Goal: Complete application form

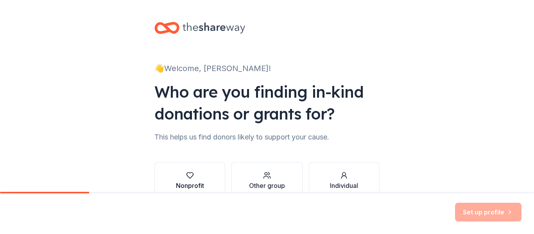
click at [192, 184] on div "Nonprofit" at bounding box center [190, 185] width 28 height 9
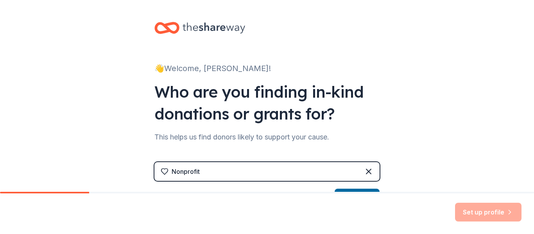
click at [247, 173] on div "Nonprofit" at bounding box center [267, 171] width 225 height 19
click at [306, 174] on div "Nonprofit" at bounding box center [267, 171] width 225 height 19
click at [367, 191] on button "Can ' t find it?" at bounding box center [357, 195] width 45 height 13
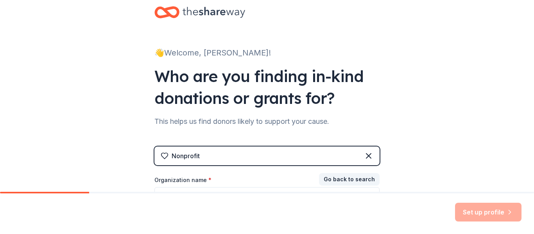
scroll to position [78, 0]
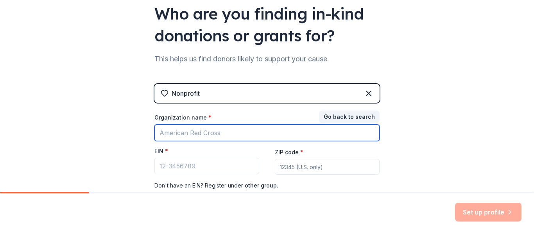
click at [245, 133] on input "Organization name *" at bounding box center [267, 133] width 225 height 16
click at [200, 132] on input "Organization name *" at bounding box center [267, 133] width 225 height 16
click at [199, 129] on input "Organization name *" at bounding box center [267, 133] width 225 height 16
click at [223, 131] on input "Organization name *" at bounding box center [267, 133] width 225 height 16
type input "ORDA [GEOGRAPHIC_DATA]"
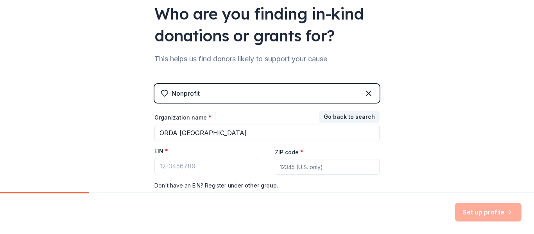
click at [210, 156] on div "EIN *" at bounding box center [207, 153] width 105 height 11
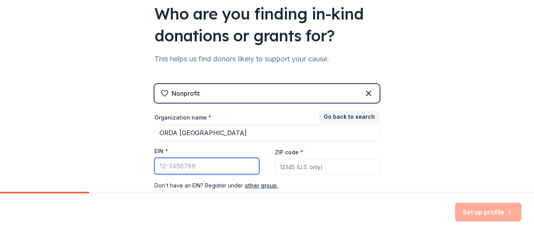
click at [207, 169] on input "EIN *" at bounding box center [207, 166] width 105 height 16
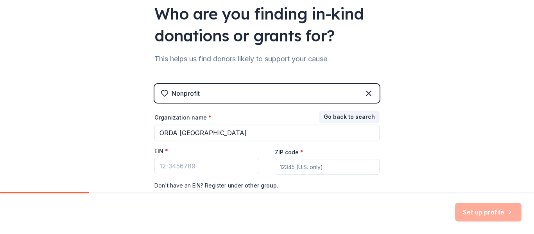
click at [304, 151] on div "ZIP code *" at bounding box center [327, 162] width 105 height 28
click at [303, 169] on input "ZIP code *" at bounding box center [327, 167] width 105 height 16
click at [411, 175] on div "👋 Welcome, [PERSON_NAME]! Who are you finding in-kind donations or grants for? …" at bounding box center [267, 83] width 534 height 322
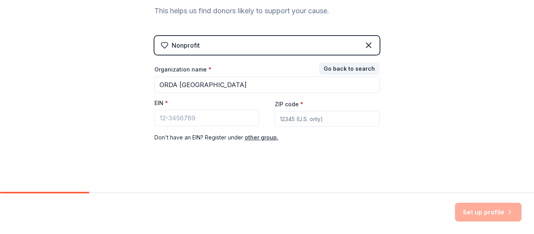
scroll to position [130, 0]
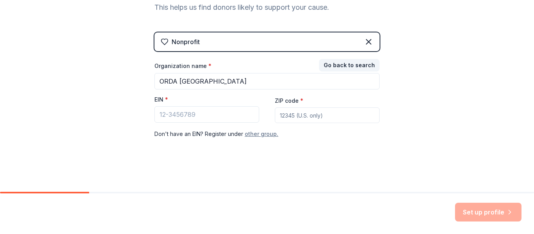
click at [252, 135] on button "other group." at bounding box center [262, 134] width 34 height 9
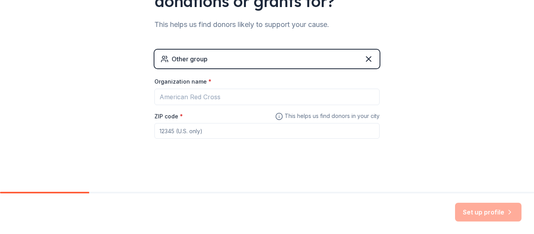
scroll to position [0, 0]
